Goal: Task Accomplishment & Management: Use online tool/utility

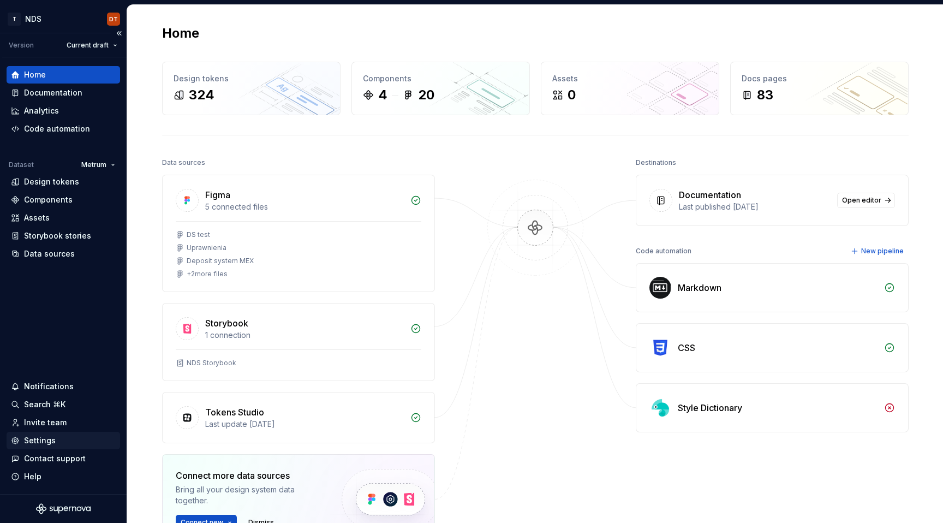
click at [41, 442] on div "Settings" at bounding box center [40, 440] width 32 height 11
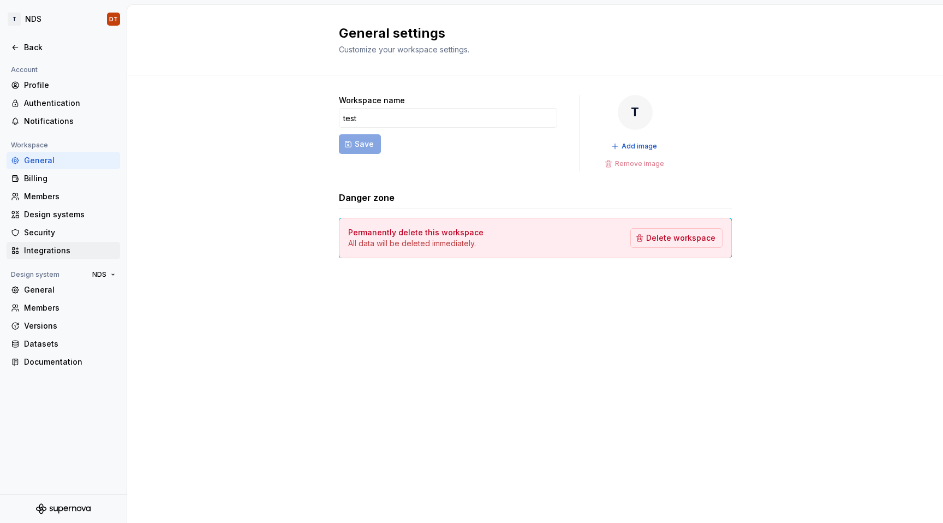
click at [44, 245] on div "Integrations" at bounding box center [70, 250] width 92 height 11
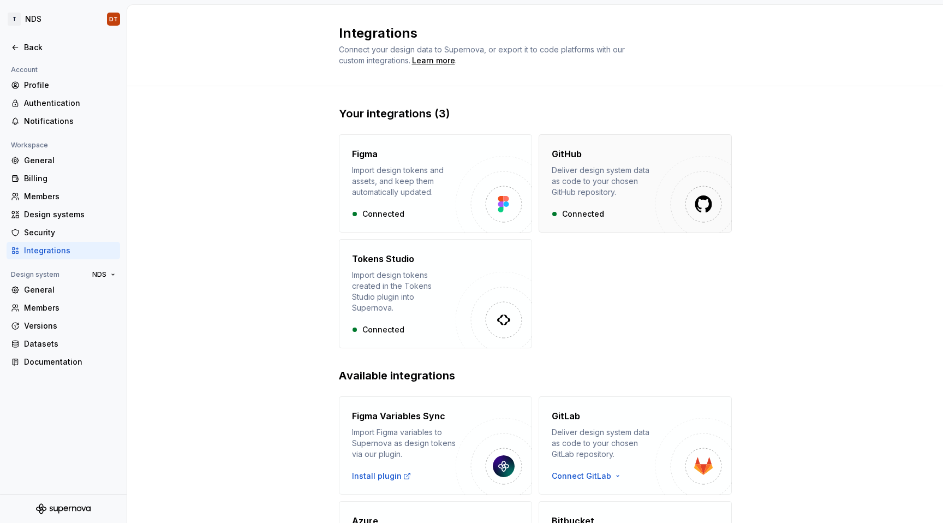
click at [641, 213] on div "Connected" at bounding box center [604, 213] width 104 height 11
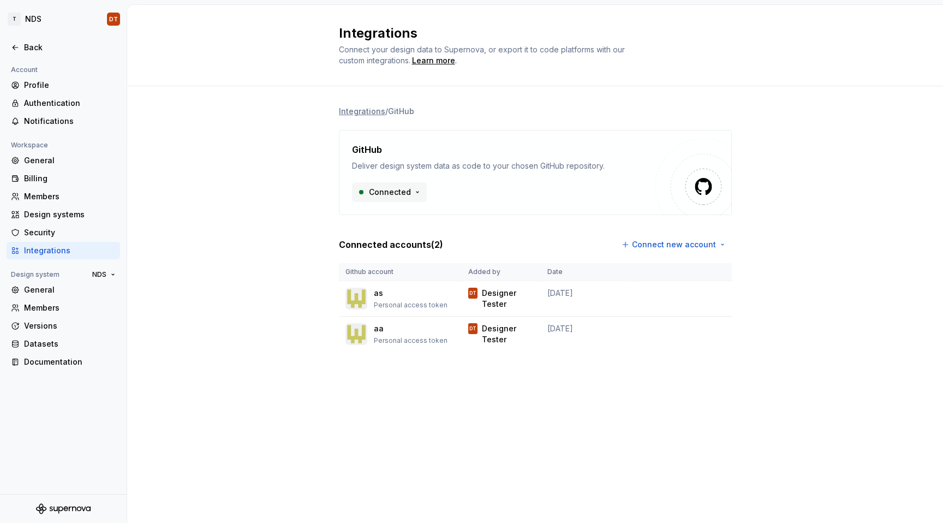
click at [410, 190] on html "T NDS DT Back Account Profile Authentication Notifications Workspace General Bi…" at bounding box center [471, 261] width 943 height 523
click at [47, 103] on div "Authentication" at bounding box center [70, 103] width 92 height 11
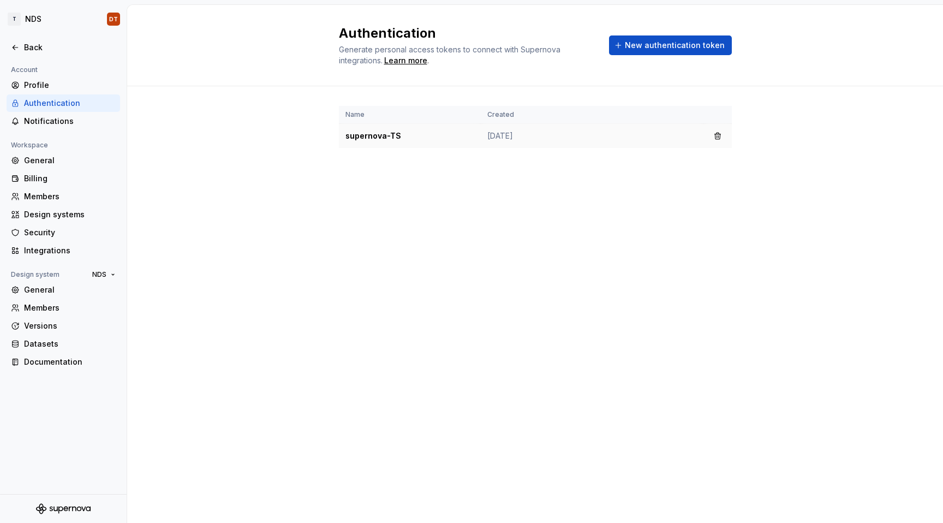
click at [379, 135] on td "supernova-TS" at bounding box center [410, 136] width 142 height 25
click at [41, 119] on div "Notifications" at bounding box center [70, 121] width 92 height 11
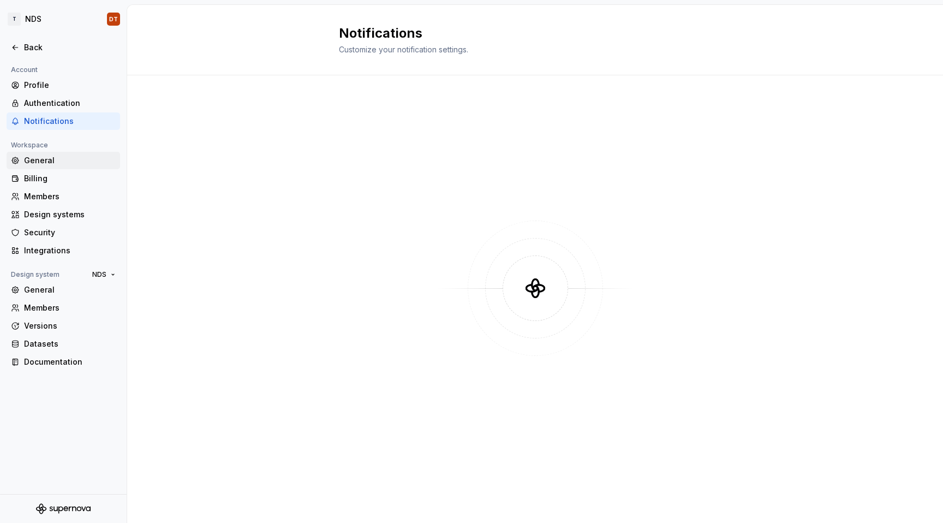
click at [39, 161] on div "General" at bounding box center [70, 160] width 92 height 11
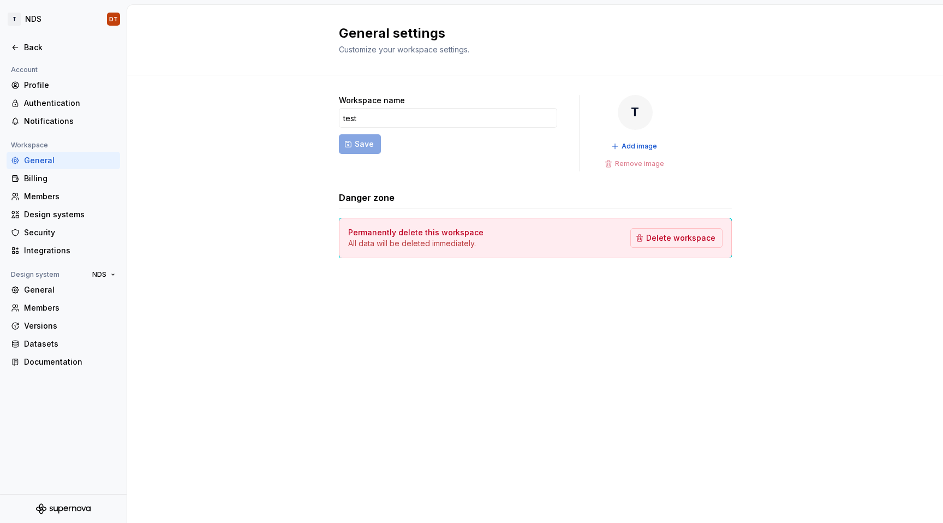
click at [39, 161] on div "General" at bounding box center [70, 160] width 92 height 11
click at [39, 182] on div "Billing" at bounding box center [70, 178] width 92 height 11
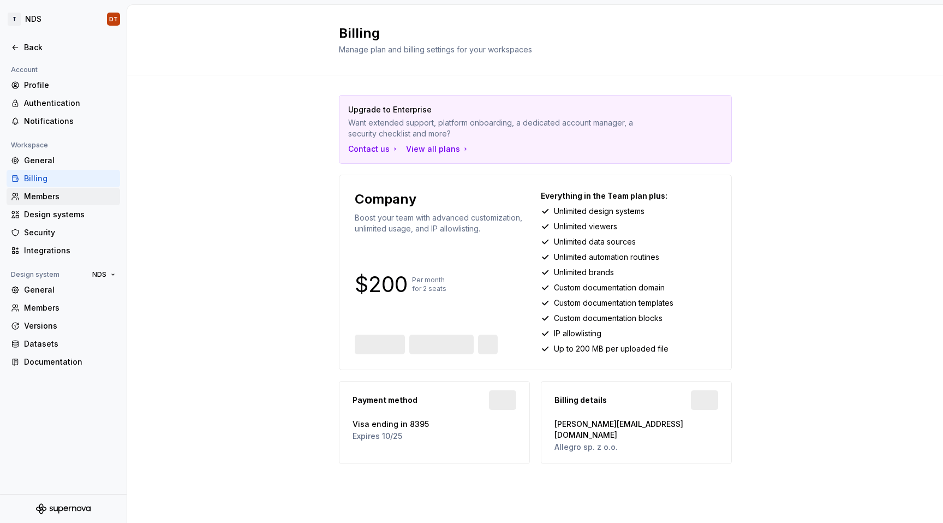
click at [41, 197] on div "Members" at bounding box center [70, 196] width 92 height 11
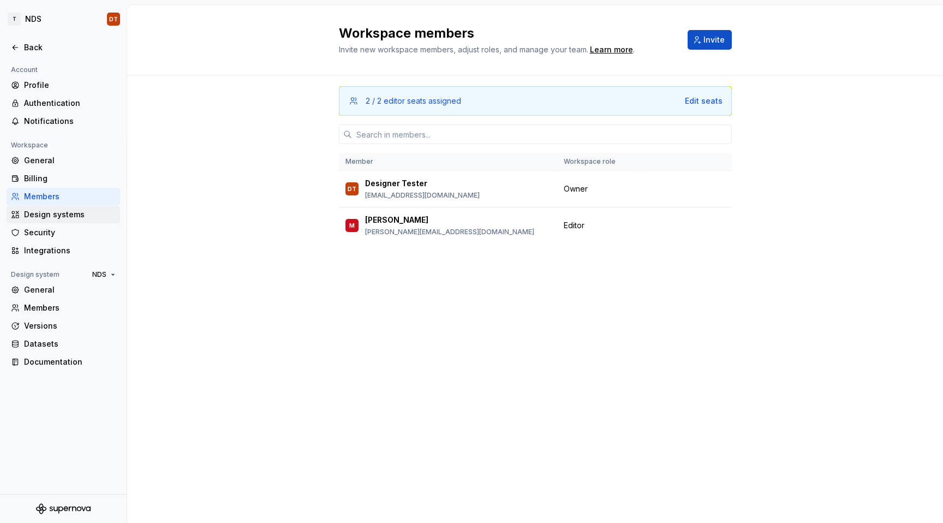
click at [45, 223] on div "Design systems" at bounding box center [63, 214] width 113 height 17
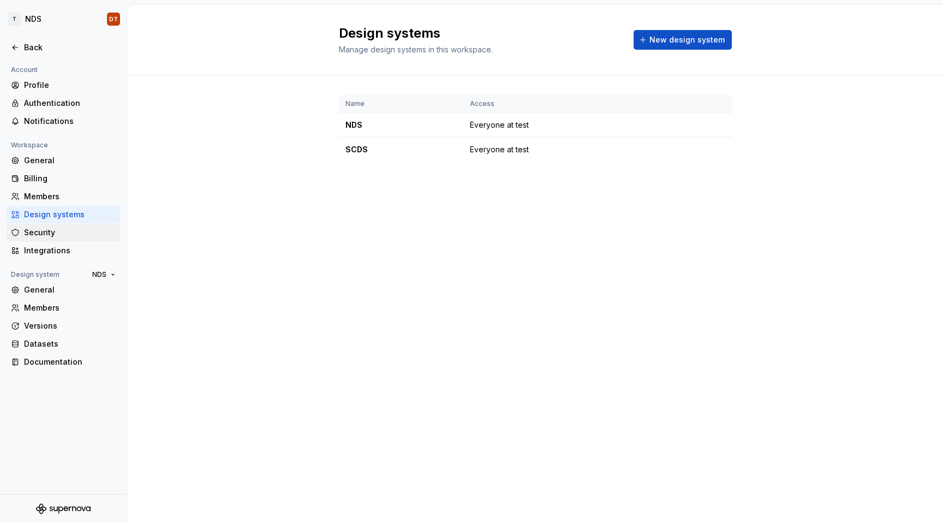
click at [45, 230] on div "Security" at bounding box center [70, 232] width 92 height 11
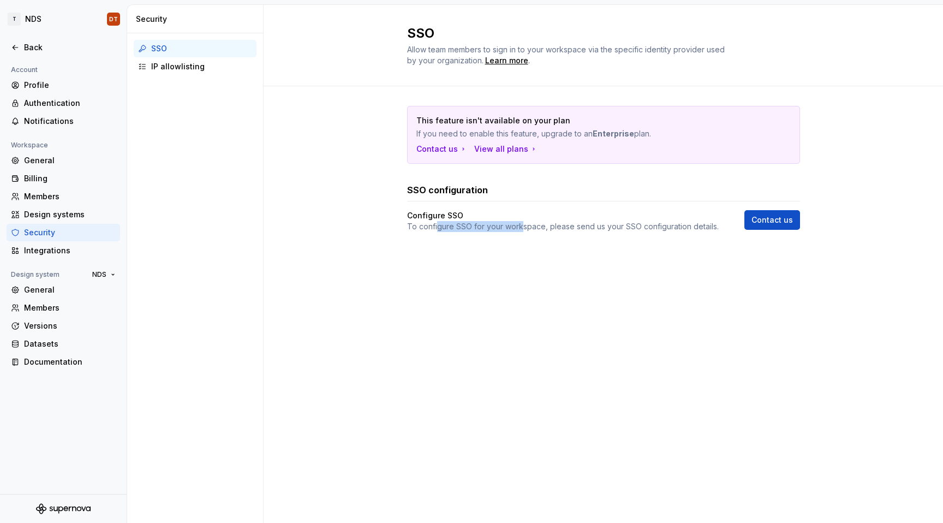
drag, startPoint x: 436, startPoint y: 224, endPoint x: 522, endPoint y: 229, distance: 85.8
click at [522, 229] on p "To configure SSO for your workspace, please send us your SSO configuration deta…" at bounding box center [563, 226] width 312 height 11
click at [174, 68] on div "IP allowlisting" at bounding box center [201, 66] width 101 height 11
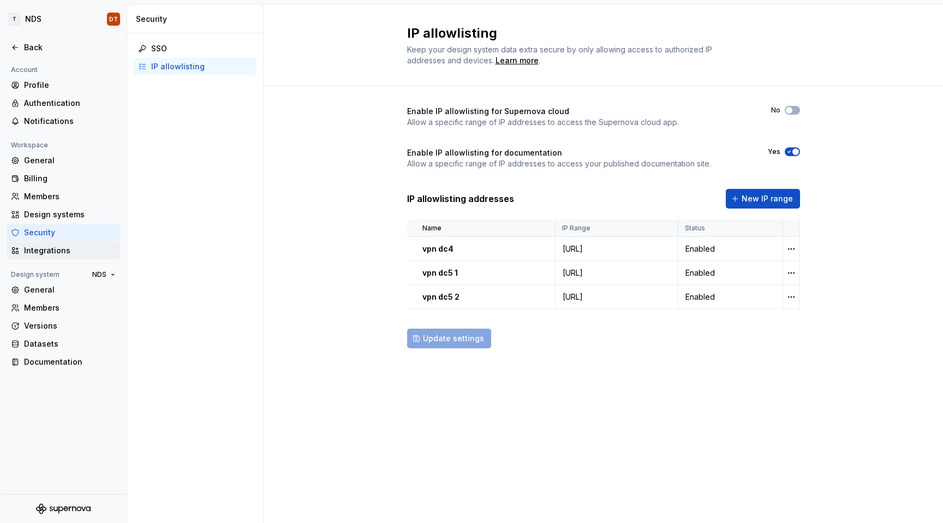
click at [43, 246] on div "Integrations" at bounding box center [70, 250] width 92 height 11
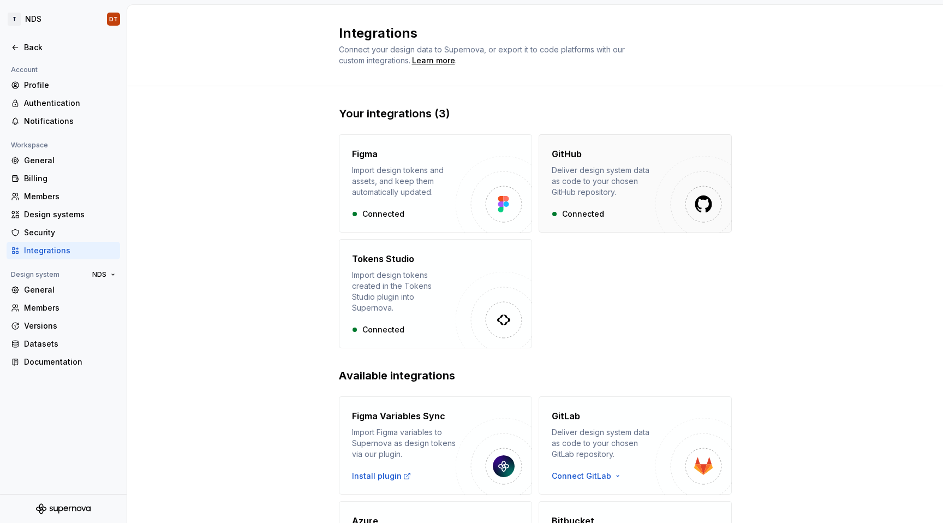
click at [608, 175] on div "Deliver design system data as code to your chosen GitHub repository." at bounding box center [604, 181] width 104 height 33
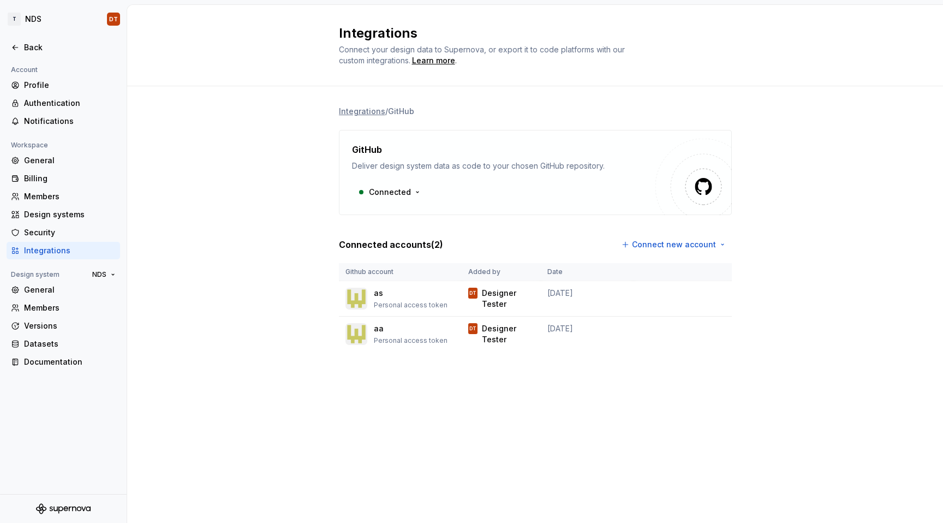
click at [695, 194] on img at bounding box center [703, 186] width 22 height 21
click at [416, 190] on html "T NDS DT Back Account Profile Authentication Notifications Workspace General Bi…" at bounding box center [471, 261] width 943 height 523
click at [176, 219] on html "T NDS DT Back Account Profile Authentication Notifications Workspace General Bi…" at bounding box center [471, 261] width 943 height 523
click at [30, 291] on div "General" at bounding box center [70, 289] width 92 height 11
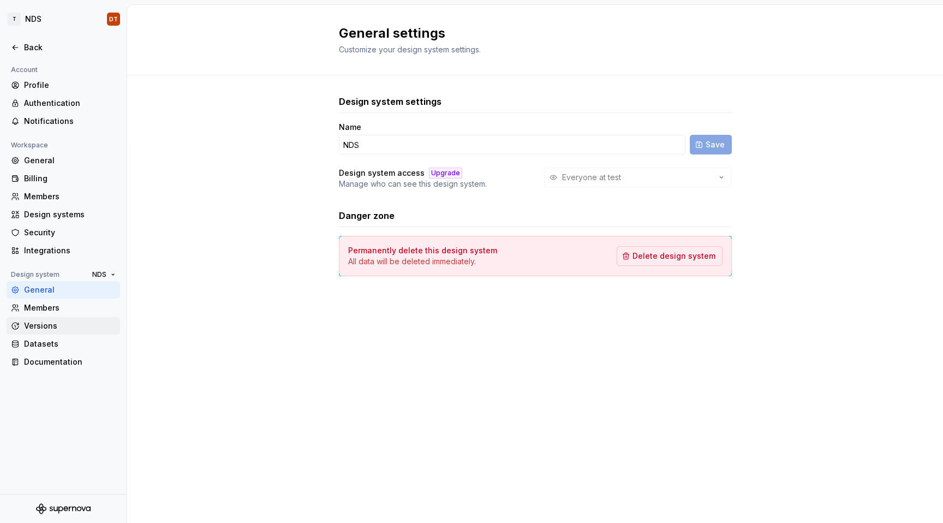
click at [37, 325] on div "Versions" at bounding box center [70, 325] width 92 height 11
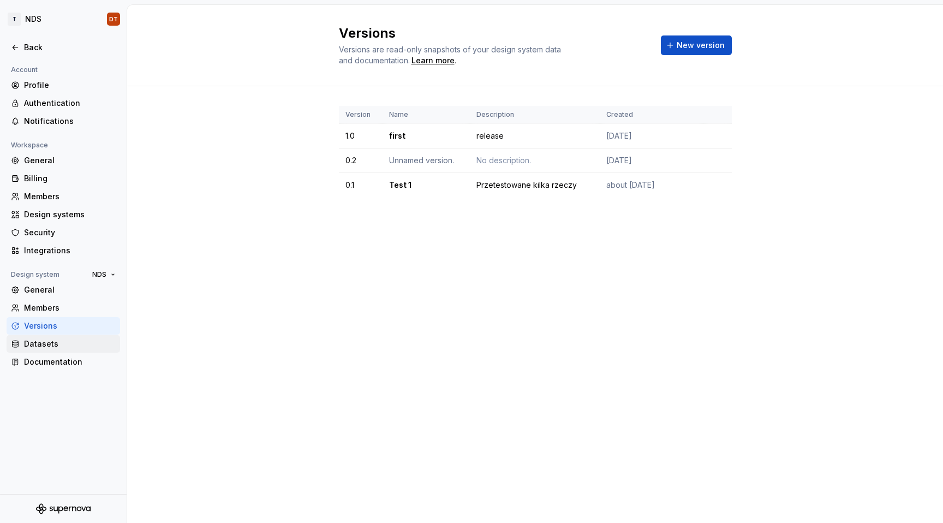
click at [44, 343] on div "Datasets" at bounding box center [70, 343] width 92 height 11
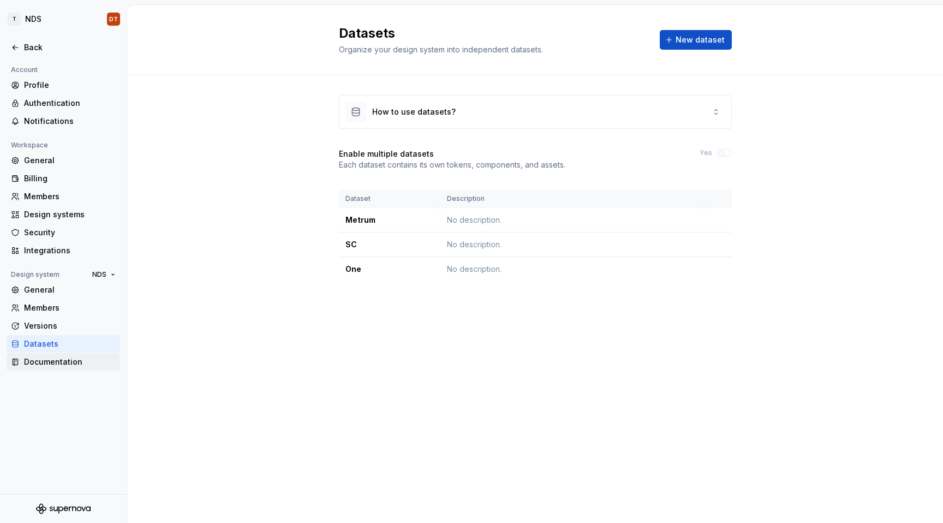
click at [51, 361] on div "Documentation" at bounding box center [70, 361] width 92 height 11
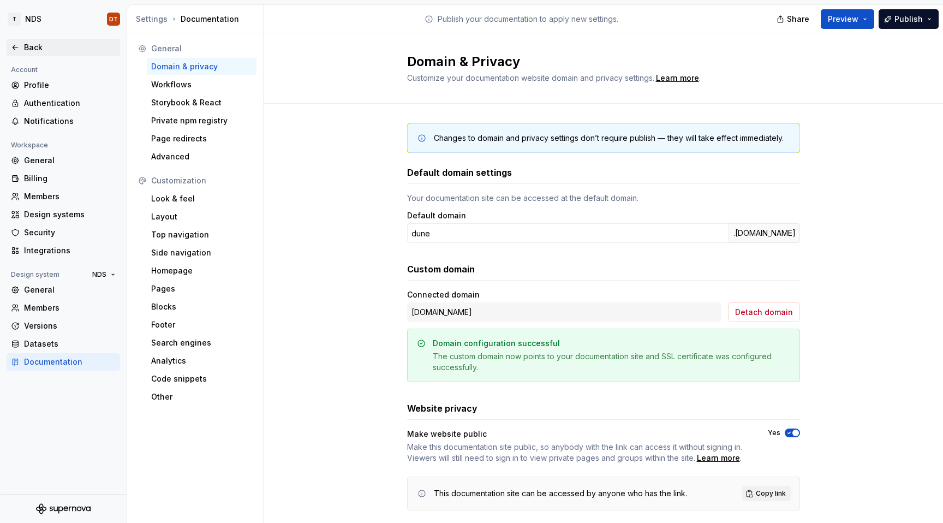
click at [27, 49] on div "Back" at bounding box center [70, 47] width 92 height 11
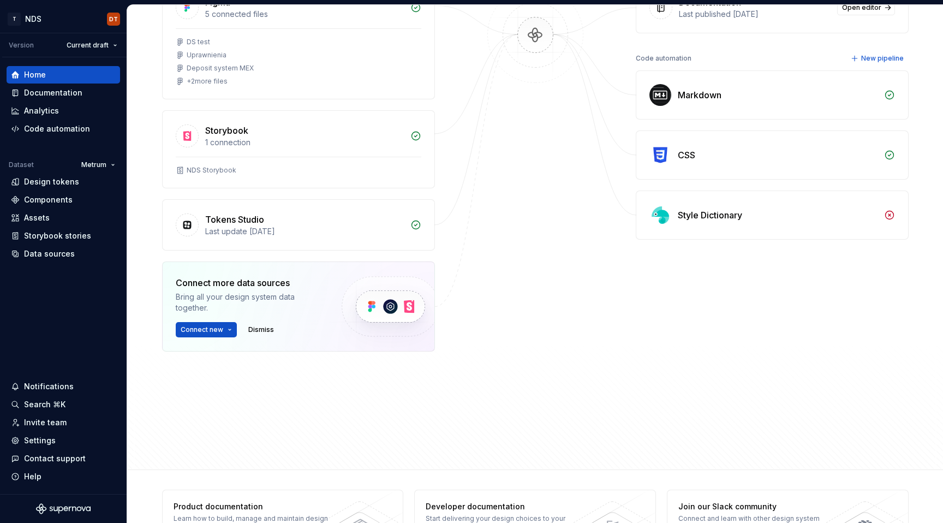
scroll to position [232, 0]
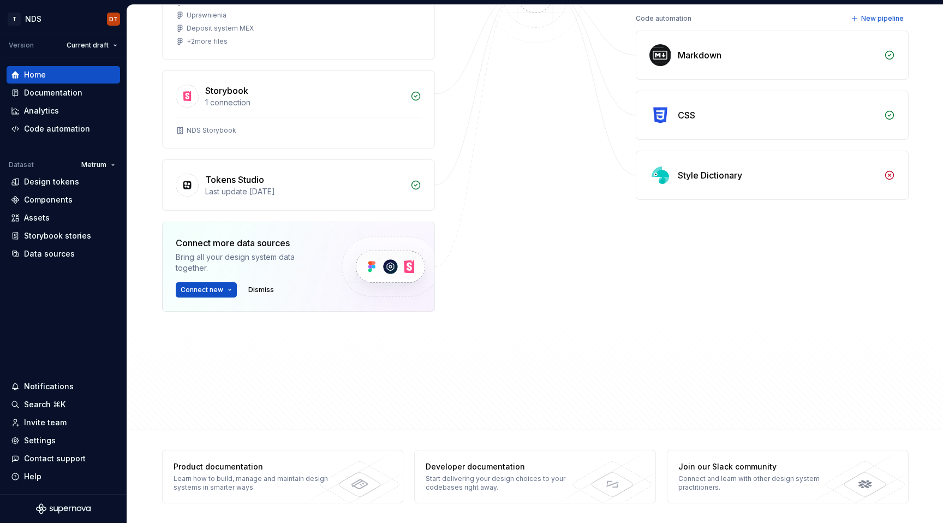
click at [397, 261] on img at bounding box center [390, 266] width 134 height 89
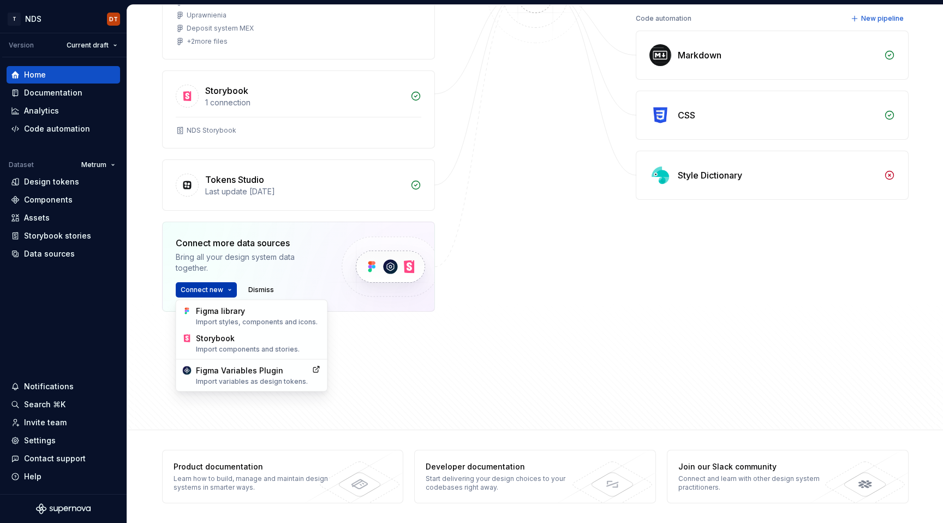
click at [229, 289] on html "T NDS DT Version Current draft Home Documentation Analytics Code automation Dat…" at bounding box center [471, 261] width 943 height 523
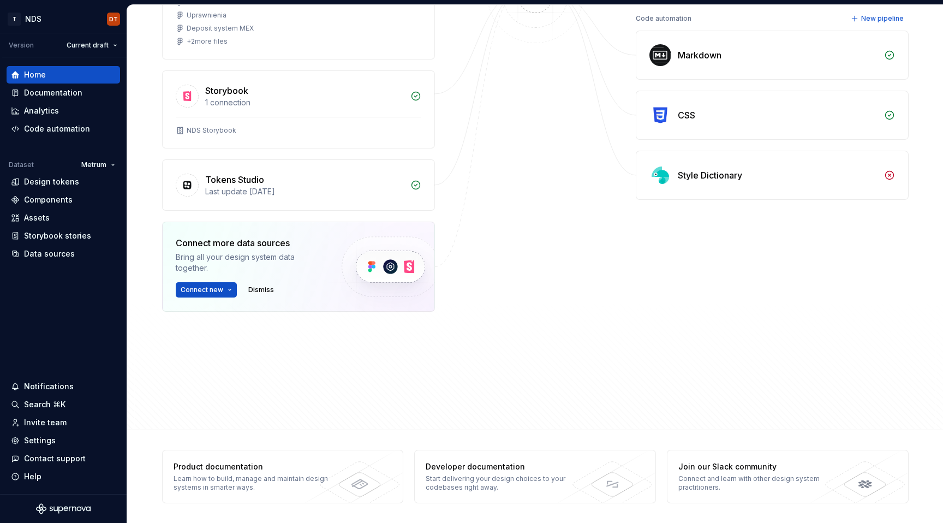
click at [52, 298] on html "T NDS DT Version Current draft Home Documentation Analytics Code automation Dat…" at bounding box center [471, 261] width 943 height 523
click at [45, 254] on div "Data sources" at bounding box center [49, 253] width 51 height 11
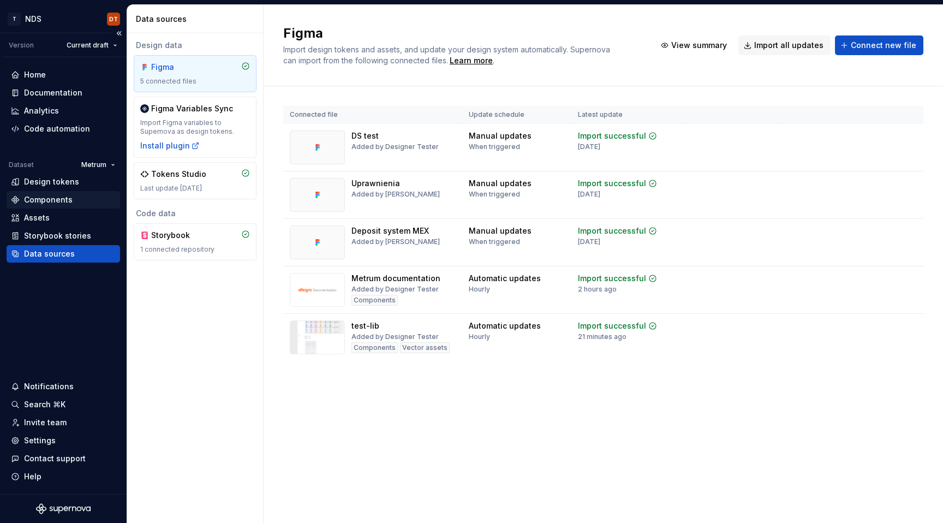
click at [41, 197] on div "Components" at bounding box center [48, 199] width 49 height 11
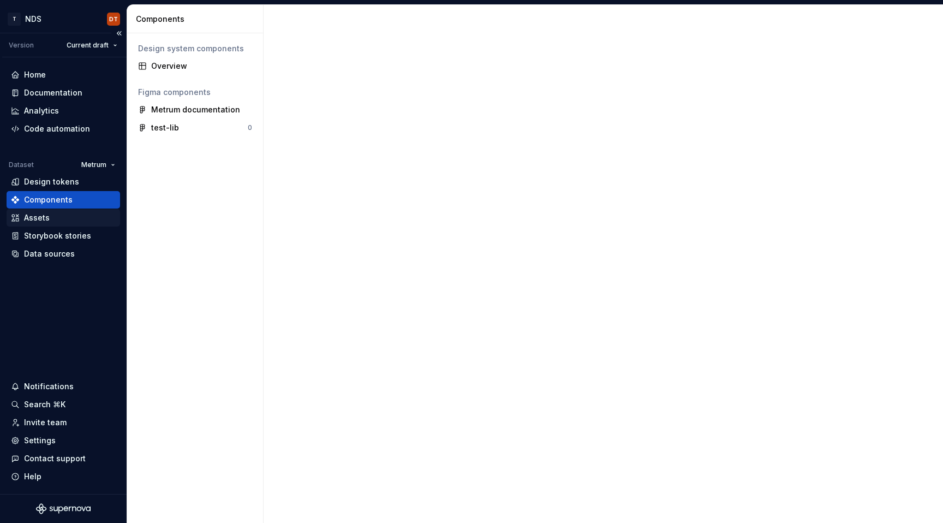
click at [37, 216] on div "Assets" at bounding box center [37, 217] width 26 height 11
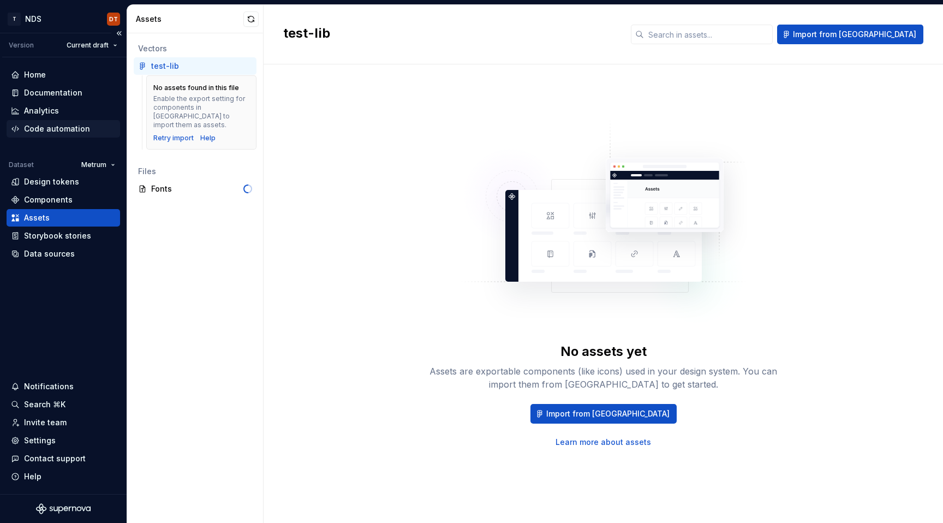
click at [51, 129] on div "Code automation" at bounding box center [57, 128] width 66 height 11
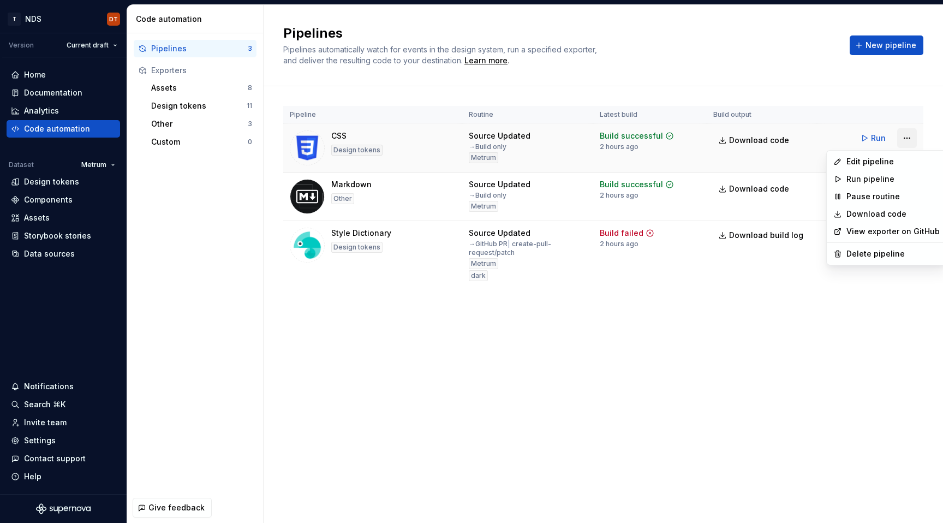
click at [906, 135] on html "T NDS DT Version Current draft Home Documentation Analytics Code automation Dat…" at bounding box center [471, 261] width 943 height 523
click at [882, 163] on div "Edit pipeline" at bounding box center [892, 161] width 93 height 11
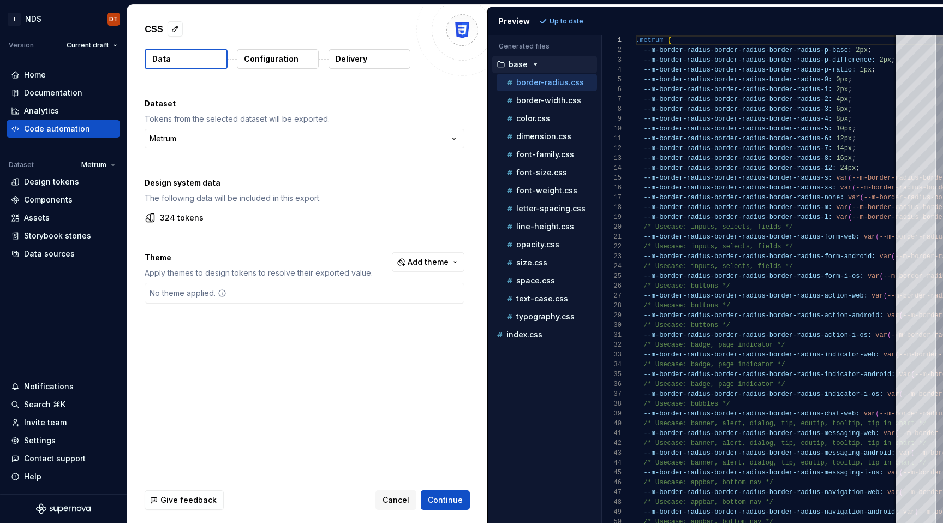
click at [261, 61] on p "Configuration" at bounding box center [271, 58] width 55 height 11
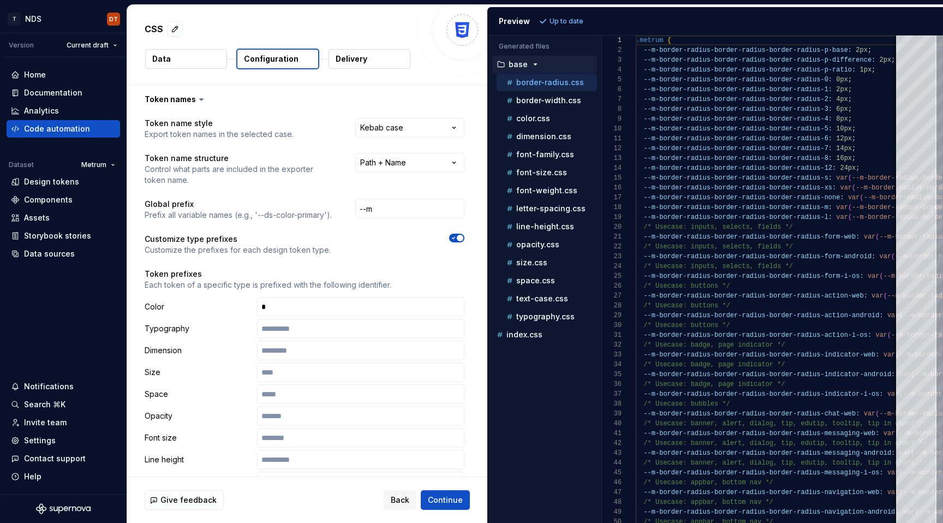
click at [355, 56] on p "Delivery" at bounding box center [352, 58] width 32 height 11
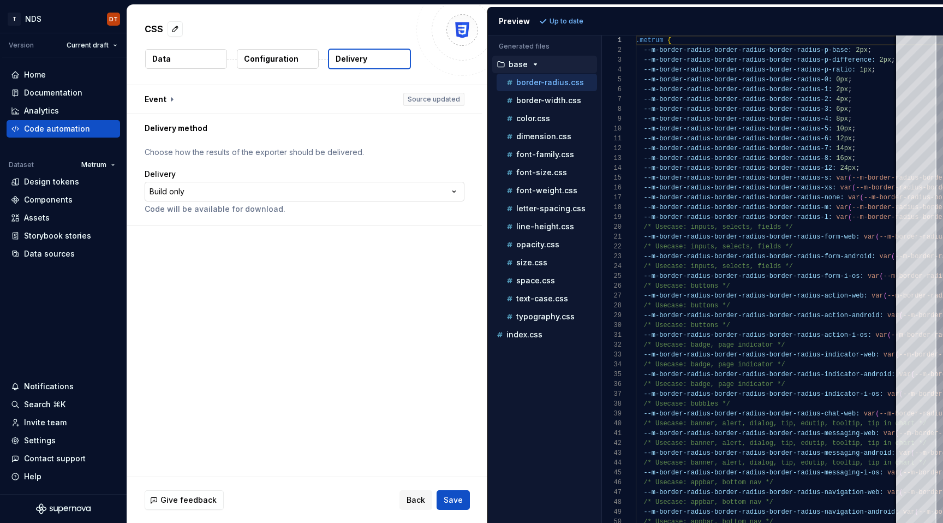
click at [420, 185] on html "**********" at bounding box center [471, 261] width 943 height 523
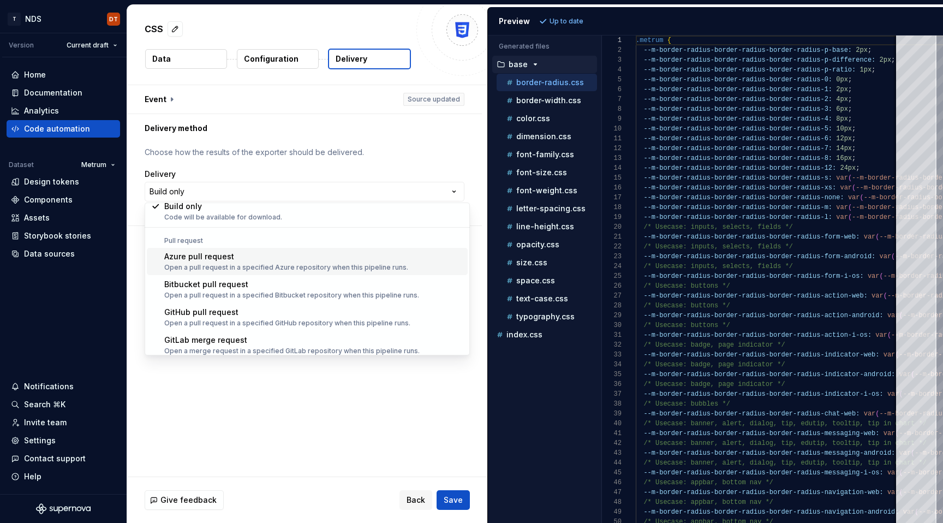
scroll to position [31, 0]
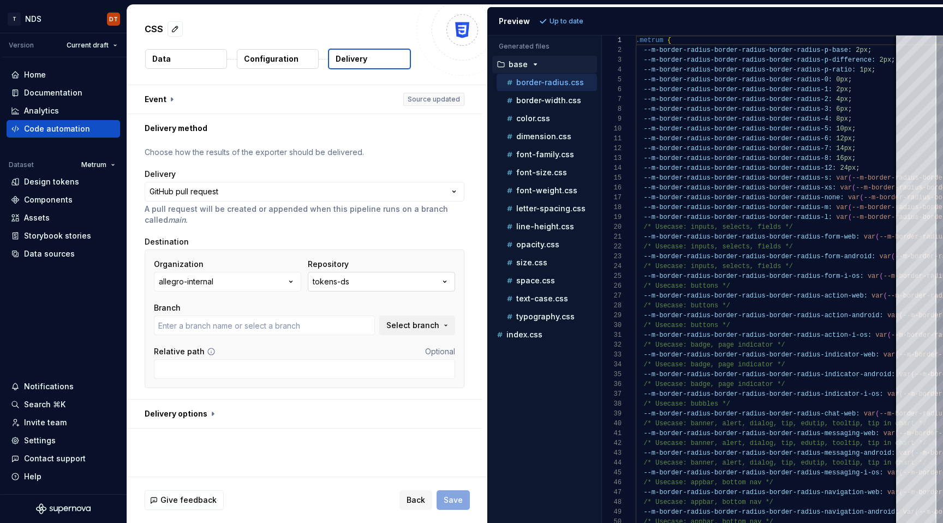
click at [356, 282] on button "tokens-ds" at bounding box center [381, 282] width 147 height 20
click at [289, 246] on div "Destination" at bounding box center [305, 241] width 320 height 11
click at [291, 278] on icon "button" at bounding box center [290, 281] width 11 height 11
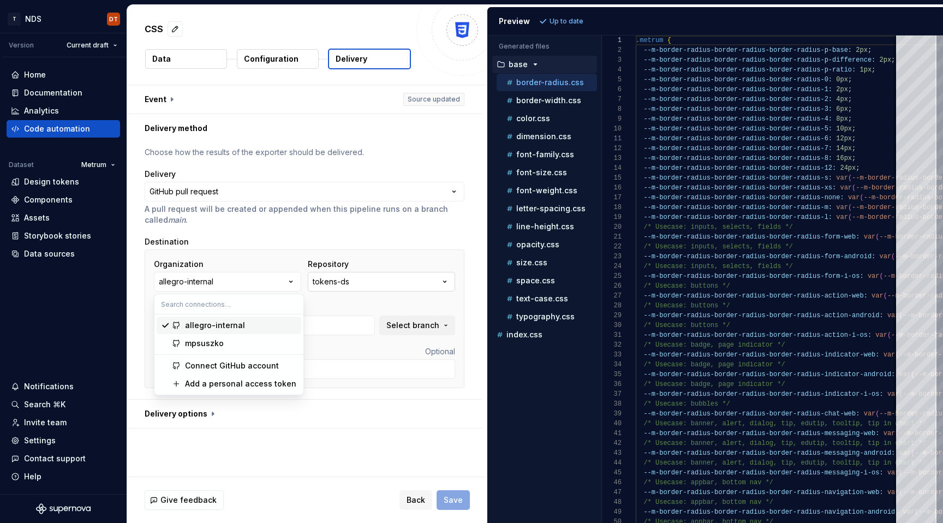
click at [355, 283] on button "tokens-ds" at bounding box center [381, 282] width 147 height 20
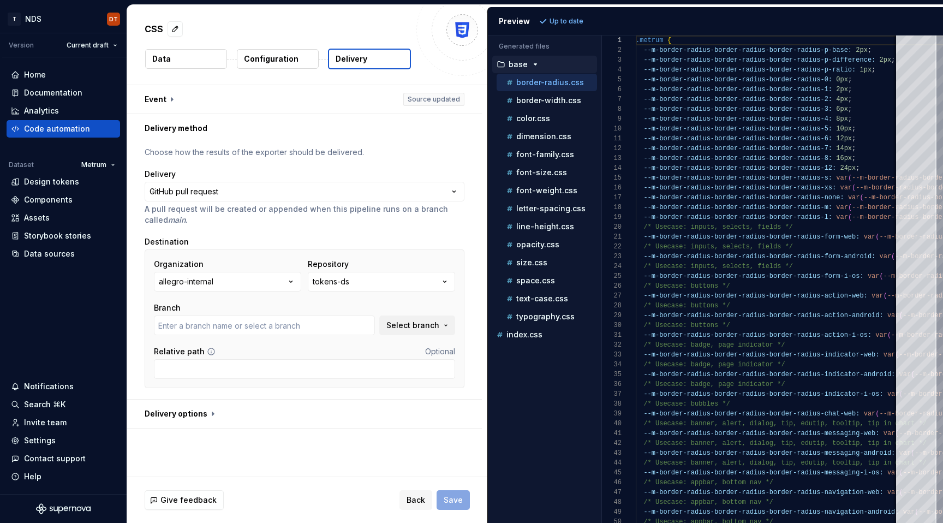
click at [255, 224] on p "A pull request will be created or appended when this pipeline runs on a branch …" at bounding box center [305, 214] width 320 height 22
click at [237, 283] on button "allegro-internal" at bounding box center [227, 282] width 147 height 20
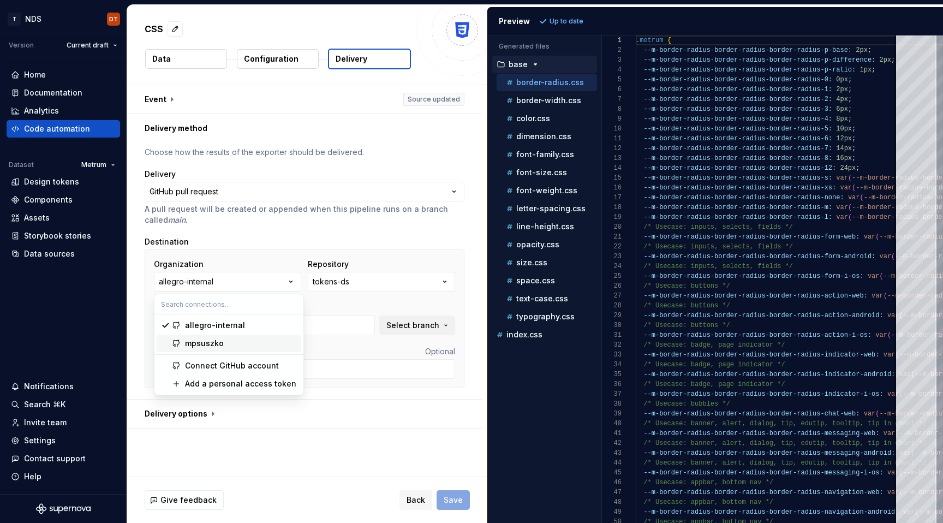
click at [215, 342] on div "mpsuszko" at bounding box center [204, 343] width 39 height 11
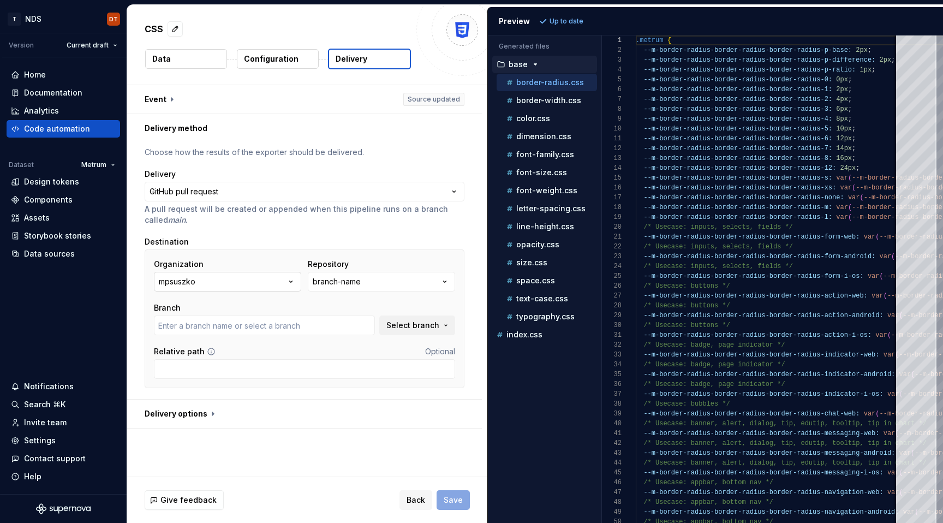
type input "master"
click at [225, 288] on button "mpsuszko" at bounding box center [227, 282] width 147 height 20
click at [345, 277] on div "branch-name" at bounding box center [337, 281] width 48 height 11
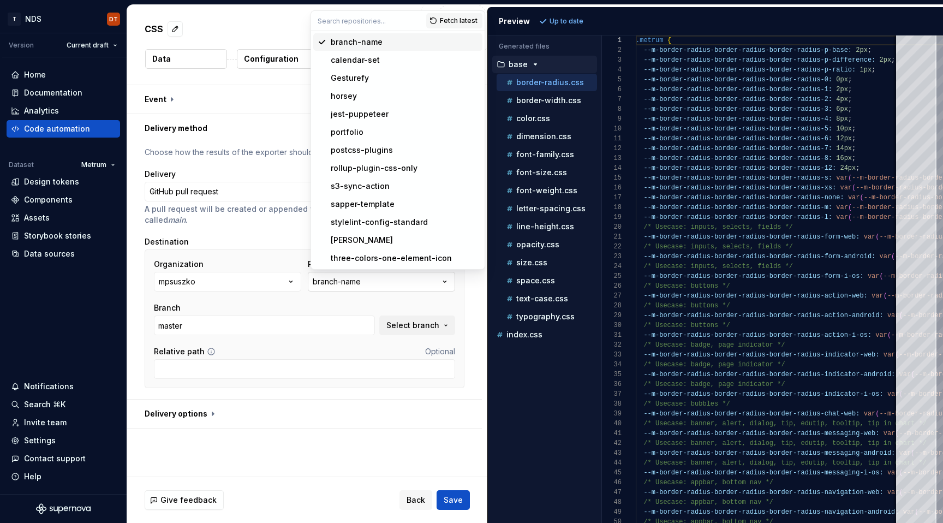
click at [345, 277] on div "branch-name" at bounding box center [337, 281] width 48 height 11
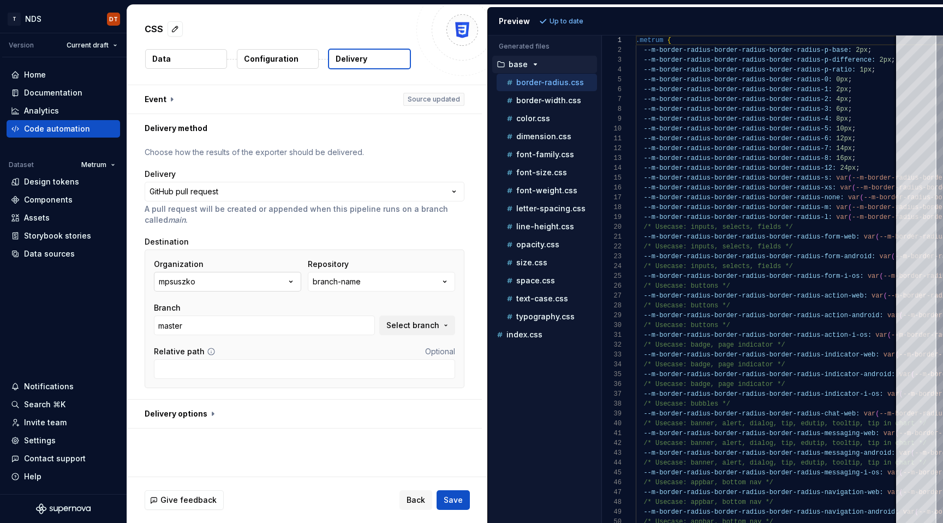
click at [225, 278] on button "mpsuszko" at bounding box center [227, 282] width 147 height 20
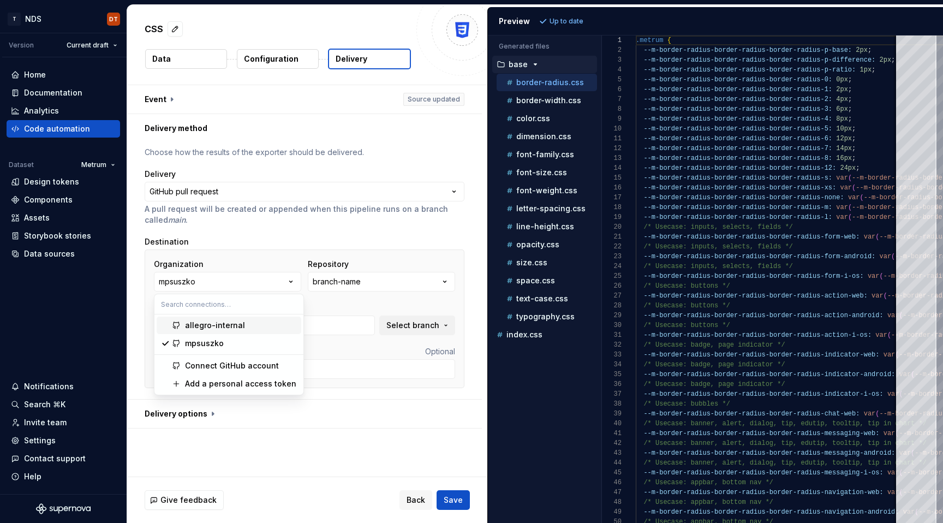
click at [199, 326] on div "allegro-internal" at bounding box center [215, 325] width 60 height 11
